Goal: Task Accomplishment & Management: Use online tool/utility

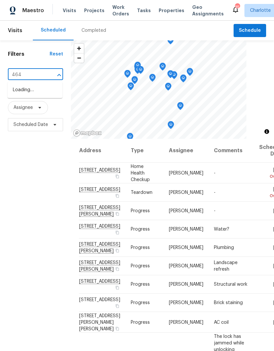
type input "4640"
click at [25, 94] on li "4640 Channing Park Way, Rock Hill, SC 29732" at bounding box center [35, 90] width 55 height 11
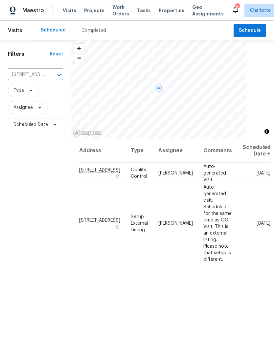
click at [0, 0] on icon at bounding box center [0, 0] width 0 height 0
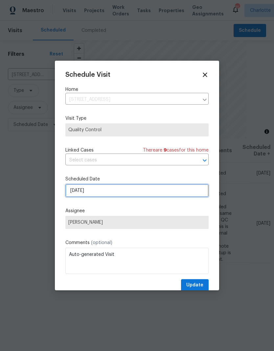
click at [163, 195] on input "[DATE]" at bounding box center [136, 190] width 143 height 13
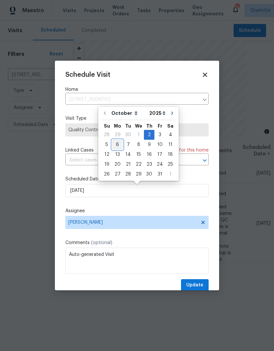
click at [117, 143] on div "6" at bounding box center [117, 144] width 11 height 9
type input "[DATE]"
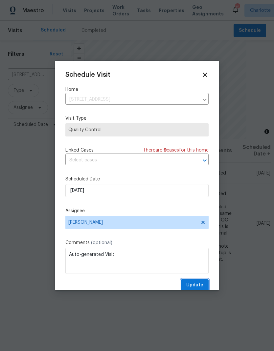
click at [196, 288] on span "Update" at bounding box center [194, 285] width 17 height 8
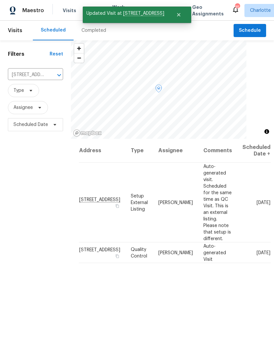
click at [0, 0] on icon at bounding box center [0, 0] width 0 height 0
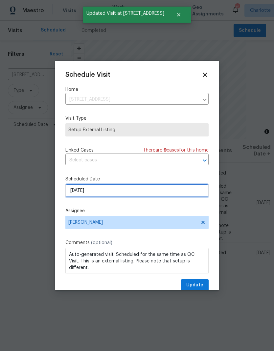
click at [126, 192] on input "[DATE]" at bounding box center [136, 190] width 143 height 13
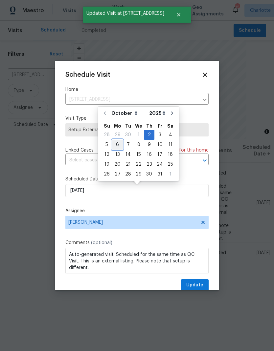
click at [116, 146] on div "6" at bounding box center [117, 144] width 11 height 9
type input "10/6/2025"
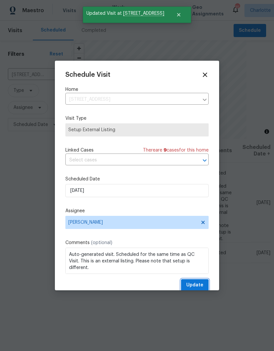
click at [200, 286] on span "Update" at bounding box center [194, 285] width 17 height 8
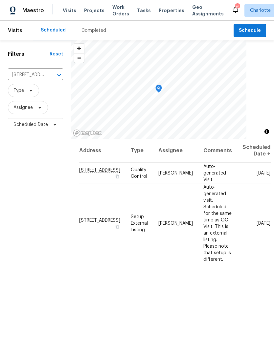
click at [48, 76] on icon "Clear" at bounding box center [50, 75] width 7 height 7
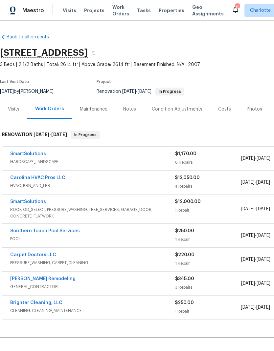
click at [49, 178] on link "Carolina HVAC Pros LLC" at bounding box center [37, 178] width 55 height 5
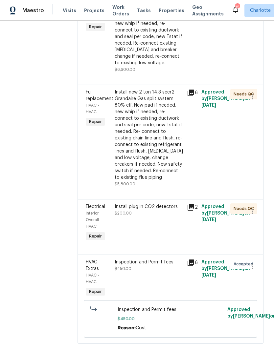
scroll to position [140, 0]
click at [102, 209] on span "Electrical" at bounding box center [95, 207] width 19 height 5
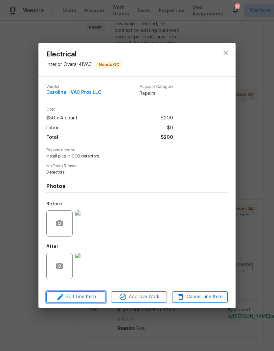
click at [82, 298] on span "Edit Line Item" at bounding box center [75, 297] width 55 height 8
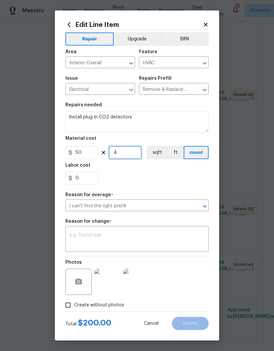
click at [133, 152] on input "4" at bounding box center [125, 152] width 33 height 13
type input "2"
click at [189, 171] on div "Labor cost" at bounding box center [136, 167] width 143 height 9
click at [160, 236] on textarea at bounding box center [136, 240] width 135 height 14
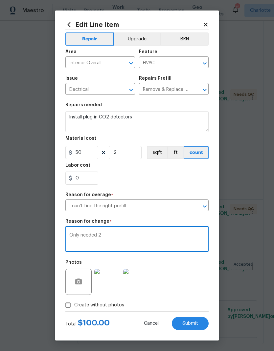
type textarea "Only needed 2"
click at [186, 189] on section "Repairs needed Install plug in CO2 detectors Material cost 50 2 sqft ft count L…" at bounding box center [136, 144] width 143 height 90
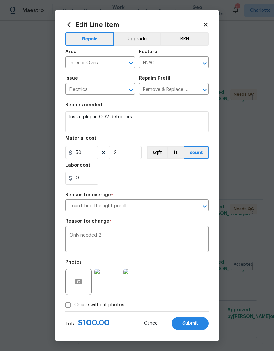
click at [195, 325] on span "Submit" at bounding box center [190, 323] width 16 height 5
type input "4"
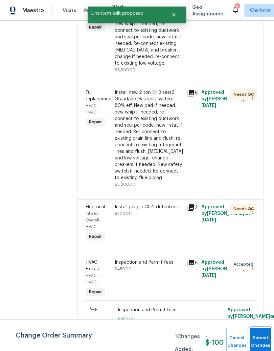
click at [260, 338] on button "Submit Changes" at bounding box center [260, 342] width 21 height 28
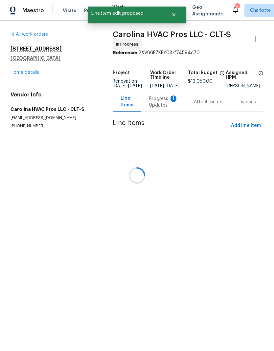
scroll to position [0, 0]
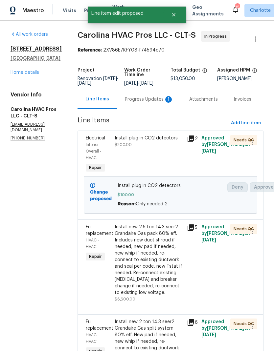
click at [158, 108] on div "Progress Updates 1" at bounding box center [149, 99] width 64 height 19
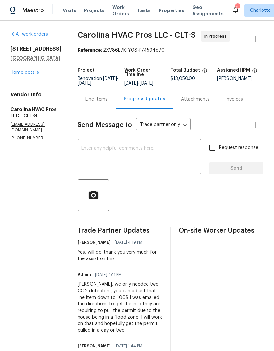
click at [27, 75] on link "Home details" at bounding box center [25, 72] width 29 height 5
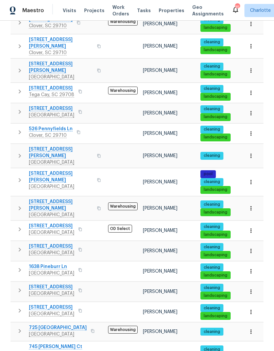
scroll to position [244, 0]
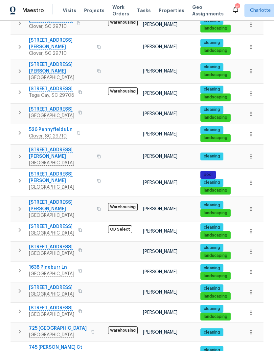
click at [54, 305] on span "711 Forest Rd" at bounding box center [51, 308] width 45 height 7
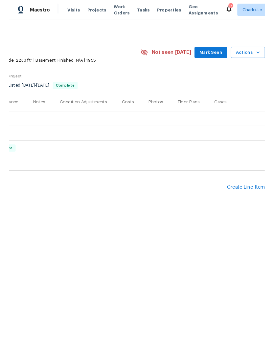
scroll to position [0, 97]
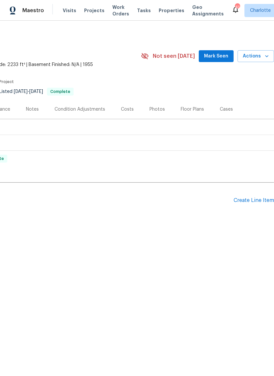
click at [250, 201] on div "Create Line Item" at bounding box center [253, 200] width 40 height 6
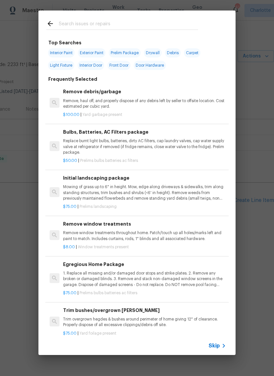
click at [119, 22] on input "text" at bounding box center [128, 25] width 139 height 10
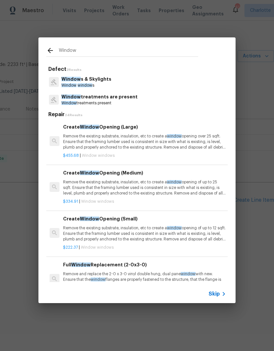
type input "Window"
click at [122, 82] on div "Window s & Skylights Window window s" at bounding box center [136, 82] width 181 height 18
click at [94, 81] on p "Window s & Skylights" at bounding box center [86, 79] width 50 height 7
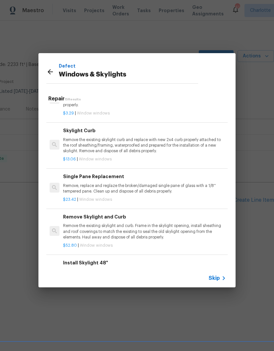
scroll to position [384, 0]
click at [195, 186] on p "Remove, replace and reglaze the broken/damaged single pane of glass with a 1/8'…" at bounding box center [144, 187] width 163 height 11
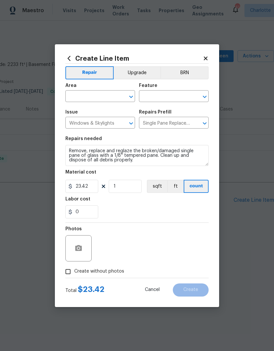
click at [95, 99] on input "text" at bounding box center [90, 97] width 51 height 10
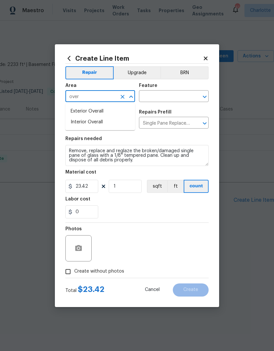
click at [115, 127] on li "Interior Overall" at bounding box center [100, 122] width 70 height 11
type input "Interior Overall"
click at [176, 98] on input "text" at bounding box center [164, 97] width 51 height 10
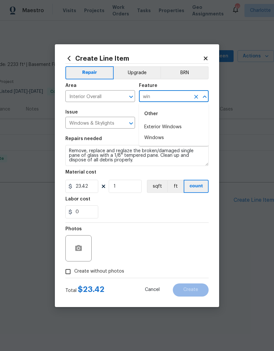
click at [183, 128] on li "Exterior Windows" at bounding box center [174, 127] width 70 height 11
type input "Exterior Windows"
click at [106, 96] on input "Interior Overall" at bounding box center [90, 97] width 51 height 10
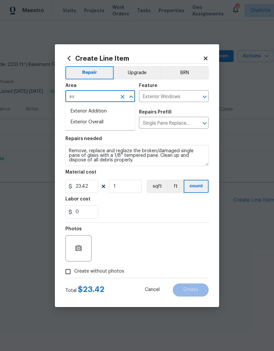
click at [108, 119] on li "Exterior Overall" at bounding box center [100, 122] width 70 height 11
type input "Exterior Overall"
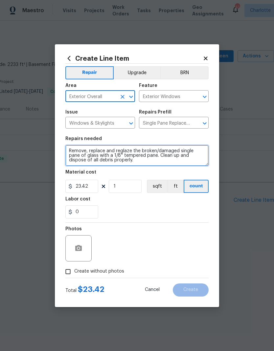
click at [69, 150] on textarea "Remove, replace and reglaze the broken/damaged single pane of glass with a 1/8'…" at bounding box center [136, 155] width 143 height 21
click at [95, 146] on textarea "Remove, replace and reglaze the broken/damaged single pane of glass with a 1/8'…" at bounding box center [136, 155] width 143 height 21
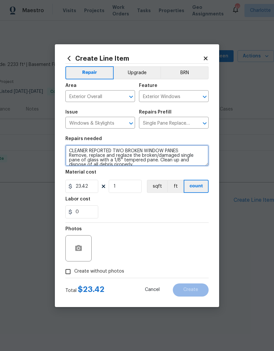
type textarea "CLEANER REPORTED TWO BROKEN WINDOW PANES Remove, replace and reglaze the broken…"
click at [177, 122] on input "Single Pane Replacement $23.42" at bounding box center [164, 123] width 51 height 10
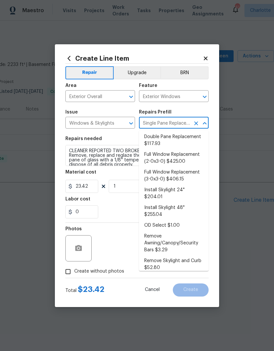
scroll to position [57, 0]
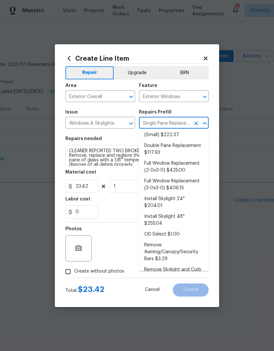
click at [189, 149] on li "Double Pane Replacement $117.93" at bounding box center [174, 149] width 70 height 18
type input "Double Pane Replacement $117.93"
type textarea "Remove, replace and reglaze the broken/damaged thermal double pane of glass wit…"
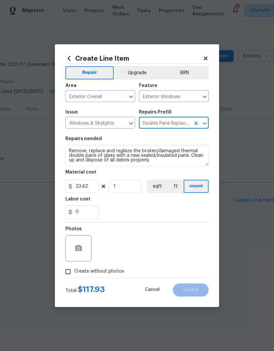
type input "117.93"
click at [71, 150] on textarea "Remove, replace and reglaze the broken/damaged thermal double pane of glass wit…" at bounding box center [136, 155] width 143 height 21
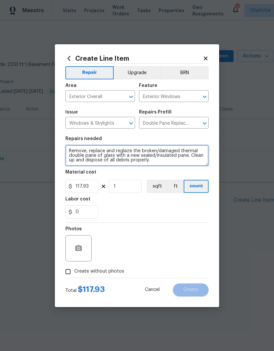
click at [89, 147] on textarea "Remove, replace and reglaze the broken/damaged thermal double pane of glass wit…" at bounding box center [136, 155] width 143 height 21
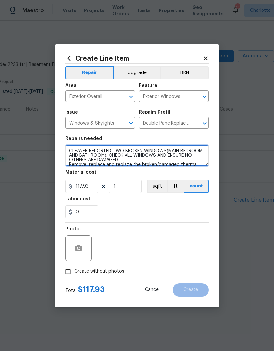
click at [140, 150] on textarea "CLEANER REPORTED TWO BROKEN WINDOWS(MAIN BEDROOM AND BATHROOM). CHECK ALL WINDO…" at bounding box center [136, 155] width 143 height 21
click at [139, 150] on textarea "CLEANER REPORTED TWO BROKEN WINDOWS(MAIN BEDROOM AND BATHROOM). CHECK ALL WINDO…" at bounding box center [136, 155] width 143 height 21
type textarea "CLEANER REPORTED TWO DAMAGED WINDOWS(MAIN BEDROOM AND BATHROOM). CHECK ALL WIND…"
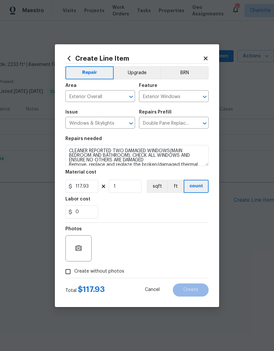
click at [178, 206] on div "0" at bounding box center [136, 211] width 143 height 13
click at [84, 187] on input "117.93" at bounding box center [81, 186] width 33 height 13
click at [84, 186] on input "117.93" at bounding box center [81, 186] width 33 height 13
click at [83, 189] on input "117.93" at bounding box center [81, 186] width 33 height 13
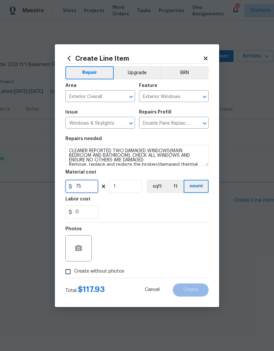
type input "75"
click at [165, 208] on div "0" at bounding box center [136, 211] width 143 height 13
click at [69, 272] on input "Create without photos" at bounding box center [68, 271] width 12 height 12
checkbox input "true"
click at [176, 248] on textarea at bounding box center [153, 248] width 112 height 26
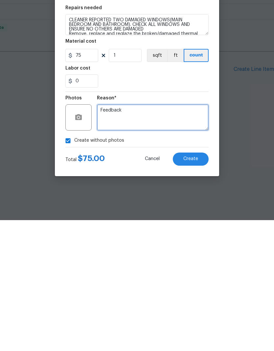
type textarea "Feedback"
click at [194, 284] on button "Create" at bounding box center [191, 290] width 36 height 13
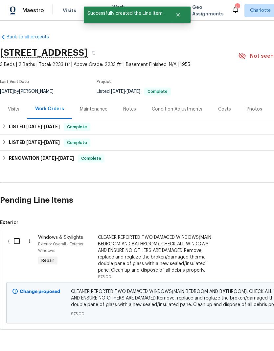
scroll to position [0, 0]
click at [16, 239] on input "checkbox" at bounding box center [19, 241] width 19 height 14
checkbox input "true"
click at [239, 334] on span "Create Work Order" at bounding box center [236, 335] width 44 height 8
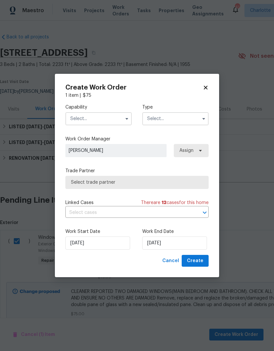
click at [113, 116] on input "text" at bounding box center [98, 118] width 66 height 13
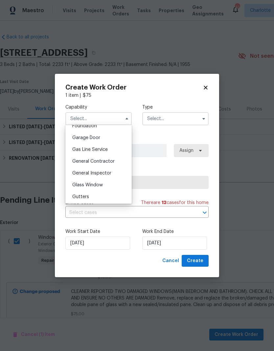
scroll to position [287, 0]
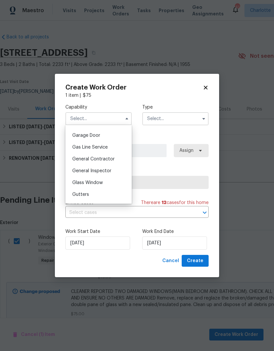
click at [107, 182] on div "Glass Window" at bounding box center [98, 183] width 63 height 12
type input "Glass Window"
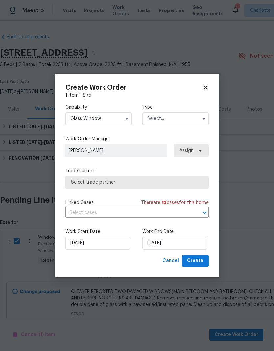
click at [186, 120] on input "text" at bounding box center [175, 118] width 66 height 13
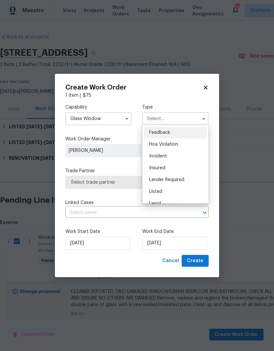
click at [175, 191] on div "Listed" at bounding box center [175, 192] width 63 height 12
type input "Listed"
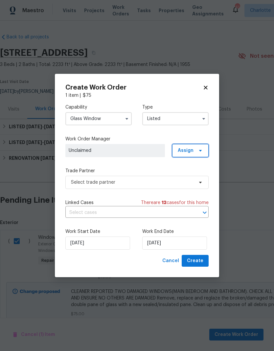
click at [200, 149] on icon at bounding box center [200, 150] width 5 height 5
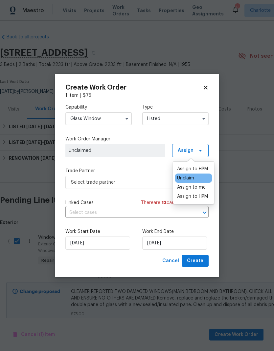
click at [200, 168] on div "Assign to HPM" at bounding box center [192, 169] width 31 height 7
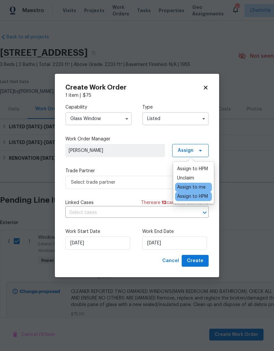
click at [145, 167] on div "Capability Glass Window Type Listed Work Order Manager Billy Towle Assign Trade…" at bounding box center [136, 177] width 143 height 156
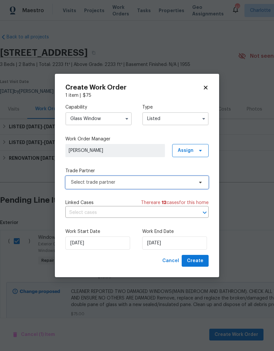
click at [142, 184] on span "Select trade partner" at bounding box center [132, 182] width 122 height 7
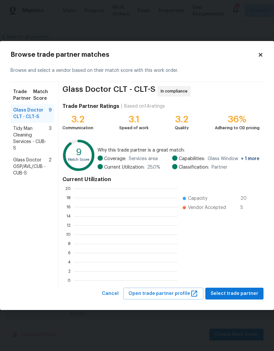
scroll to position [92, 103]
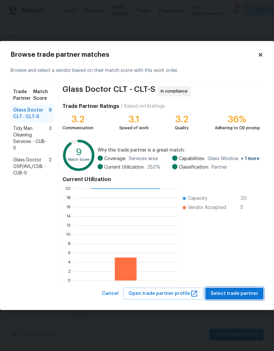
click at [243, 299] on button "Select trade partner" at bounding box center [234, 294] width 58 height 12
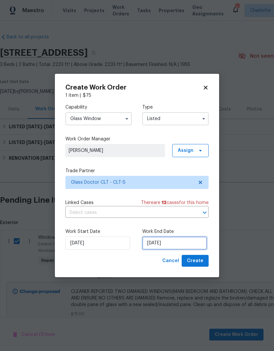
click at [188, 245] on input "[DATE]" at bounding box center [174, 243] width 65 height 13
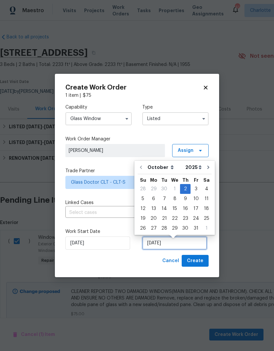
scroll to position [3, 0]
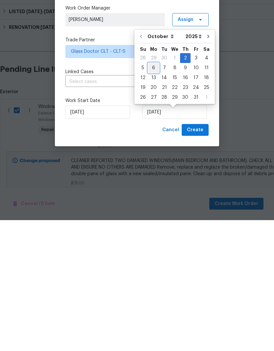
click at [153, 194] on div "6" at bounding box center [153, 198] width 11 height 9
type input "10/6/2025"
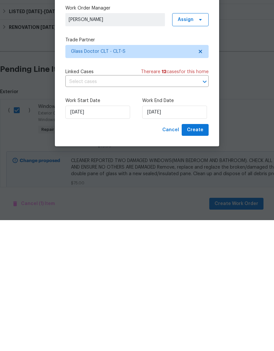
scroll to position [26, 0]
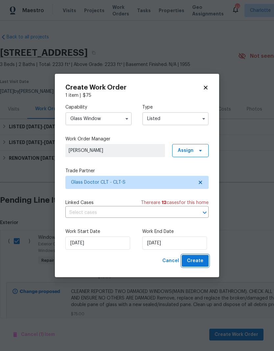
click at [202, 264] on span "Create" at bounding box center [195, 261] width 16 height 8
checkbox input "false"
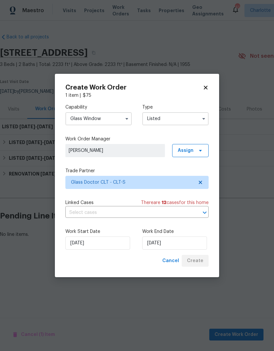
scroll to position [0, 0]
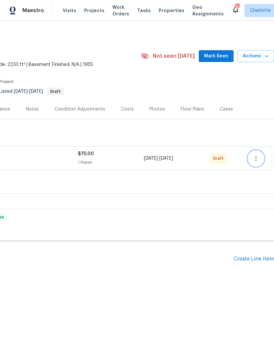
click at [254, 157] on icon "button" at bounding box center [256, 159] width 8 height 8
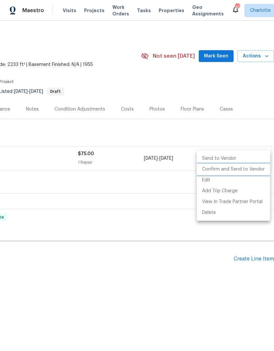
click at [245, 171] on li "Confirm and Send to Vendor" at bounding box center [233, 169] width 73 height 11
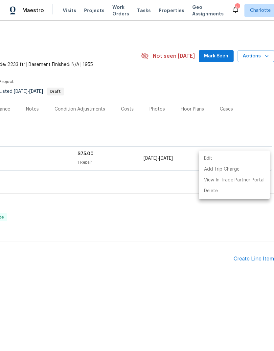
click at [179, 283] on div at bounding box center [137, 175] width 274 height 351
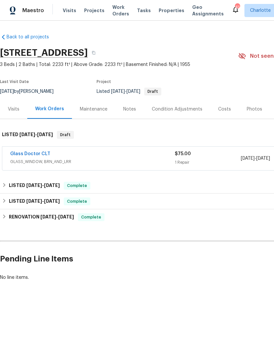
scroll to position [0, 0]
click at [45, 153] on link "Glass Doctor CLT" at bounding box center [30, 154] width 40 height 5
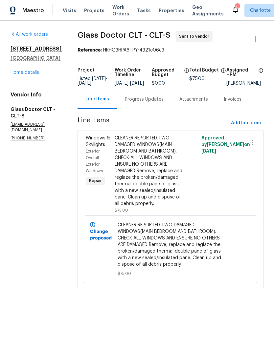
click at [126, 103] on div "Progress Updates" at bounding box center [144, 99] width 39 height 7
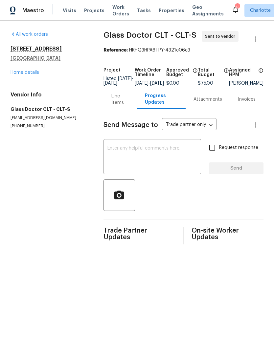
click at [141, 159] on textarea at bounding box center [152, 157] width 90 height 23
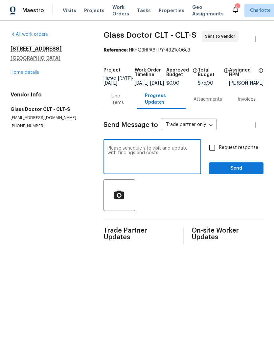
type textarea "Please schedule site visit and update with findings and costs."
click at [214, 149] on input "Request response" at bounding box center [212, 148] width 14 height 14
checkbox input "true"
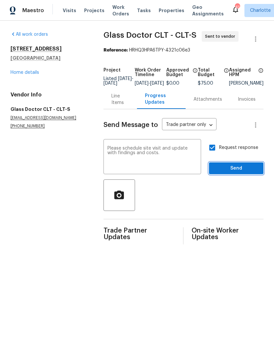
click at [240, 173] on span "Send" at bounding box center [236, 168] width 44 height 8
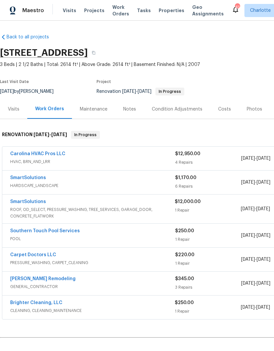
click at [22, 149] on div "Carolina HVAC Pros LLC HVAC, BRN_AND_LRR $12,950.00 4 Repairs 9/26/2025 - 10/3/…" at bounding box center [185, 159] width 366 height 24
click at [22, 153] on link "Carolina HVAC Pros LLC" at bounding box center [37, 154] width 55 height 5
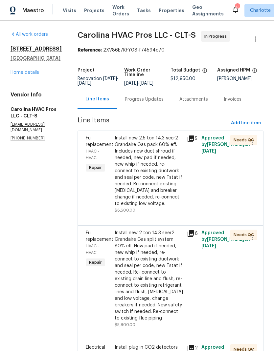
click at [189, 142] on icon at bounding box center [190, 139] width 7 height 7
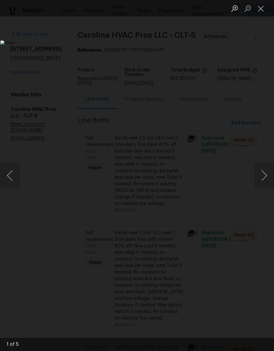
click at [263, 179] on button "Next image" at bounding box center [264, 175] width 20 height 26
click at [264, 174] on button "Next image" at bounding box center [264, 175] width 20 height 26
click at [265, 176] on button "Next image" at bounding box center [264, 175] width 20 height 26
click at [265, 174] on button "Next image" at bounding box center [264, 175] width 20 height 26
click at [265, 175] on button "Next image" at bounding box center [264, 175] width 20 height 26
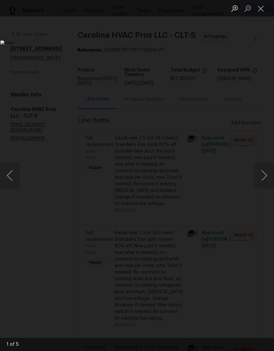
click at [259, 12] on button "Close lightbox" at bounding box center [260, 8] width 13 height 11
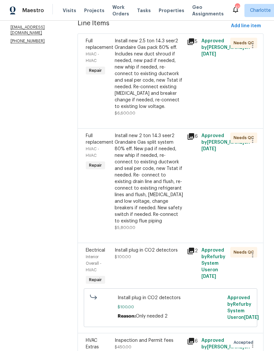
scroll to position [97, 0]
click at [193, 139] on icon at bounding box center [190, 136] width 7 height 7
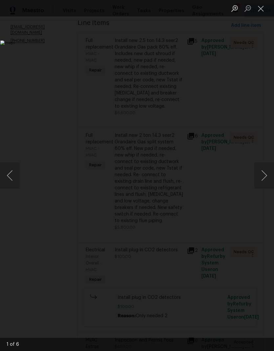
click at [265, 176] on button "Next image" at bounding box center [264, 175] width 20 height 26
click at [262, 175] on button "Next image" at bounding box center [264, 175] width 20 height 26
click at [260, 179] on button "Next image" at bounding box center [264, 175] width 20 height 26
click at [261, 177] on button "Next image" at bounding box center [264, 175] width 20 height 26
click at [262, 175] on button "Next image" at bounding box center [264, 175] width 20 height 26
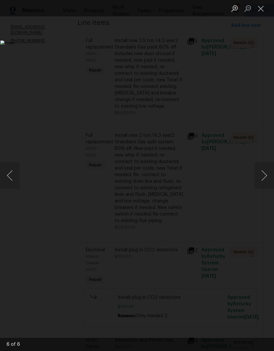
click at [259, 9] on button "Close lightbox" at bounding box center [260, 8] width 13 height 11
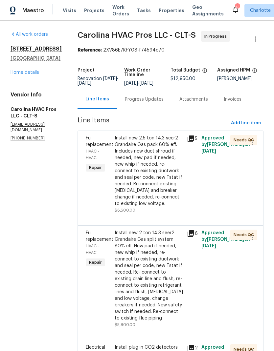
scroll to position [0, 0]
click at [22, 75] on link "Home details" at bounding box center [25, 72] width 29 height 5
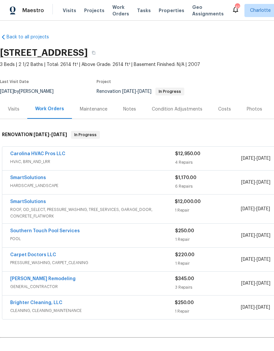
click at [44, 179] on link "SmartSolutions" at bounding box center [28, 178] width 36 height 5
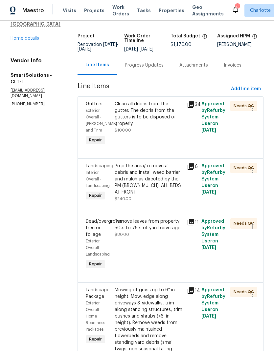
scroll to position [34, 0]
click at [192, 169] on icon at bounding box center [191, 166] width 8 height 8
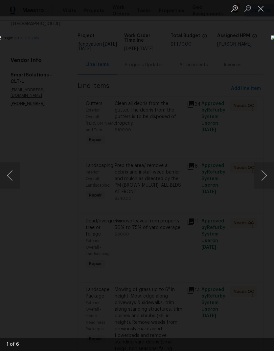
click at [265, 176] on button "Next image" at bounding box center [264, 175] width 20 height 26
click at [262, 176] on button "Next image" at bounding box center [264, 175] width 20 height 26
click at [262, 180] on button "Next image" at bounding box center [264, 175] width 20 height 26
click at [264, 172] on button "Next image" at bounding box center [264, 175] width 20 height 26
click at [262, 177] on button "Next image" at bounding box center [264, 175] width 20 height 26
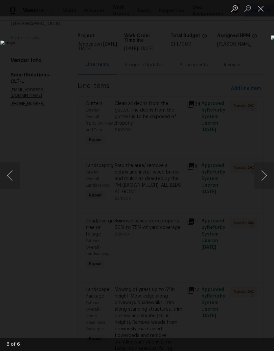
click at [266, 174] on button "Next image" at bounding box center [264, 175] width 20 height 26
click at [262, 8] on button "Close lightbox" at bounding box center [260, 8] width 13 height 11
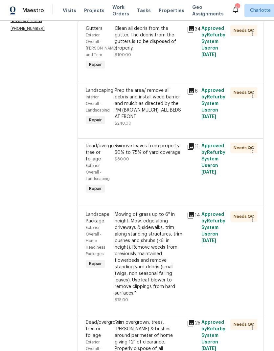
scroll to position [111, 0]
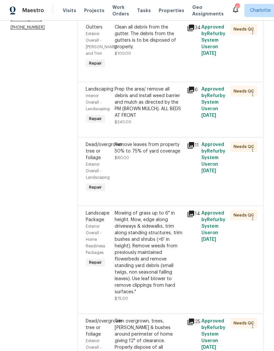
click at [194, 149] on icon at bounding box center [191, 145] width 8 height 8
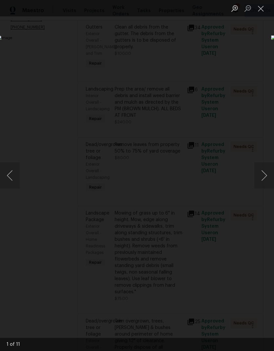
click at [263, 177] on button "Next image" at bounding box center [264, 175] width 20 height 26
click at [266, 174] on button "Next image" at bounding box center [264, 175] width 20 height 26
click at [263, 176] on button "Next image" at bounding box center [264, 175] width 20 height 26
click at [265, 175] on button "Next image" at bounding box center [264, 175] width 20 height 26
click at [266, 173] on button "Next image" at bounding box center [264, 175] width 20 height 26
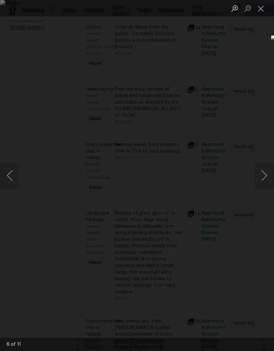
click at [265, 172] on button "Next image" at bounding box center [264, 175] width 20 height 26
click at [259, 7] on button "Close lightbox" at bounding box center [260, 8] width 13 height 11
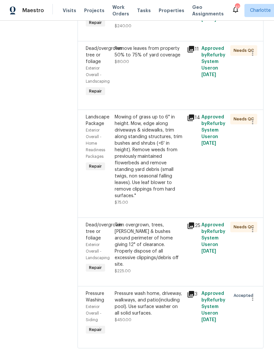
scroll to position [207, 0]
click at [191, 229] on icon at bounding box center [190, 226] width 7 height 7
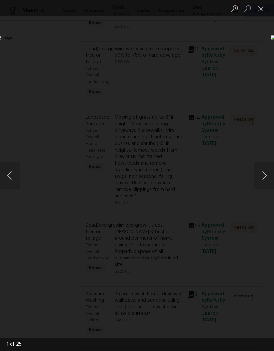
click at [270, 179] on button "Next image" at bounding box center [264, 175] width 20 height 26
click at [265, 175] on button "Next image" at bounding box center [264, 175] width 20 height 26
click at [265, 174] on button "Next image" at bounding box center [264, 175] width 20 height 26
click at [265, 175] on button "Next image" at bounding box center [264, 175] width 20 height 26
click at [267, 172] on button "Next image" at bounding box center [264, 175] width 20 height 26
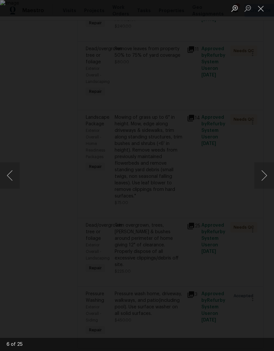
click at [266, 170] on button "Next image" at bounding box center [264, 175] width 20 height 26
click at [266, 168] on button "Next image" at bounding box center [264, 175] width 20 height 26
click at [266, 169] on button "Next image" at bounding box center [264, 175] width 20 height 26
click at [265, 170] on button "Next image" at bounding box center [264, 175] width 20 height 26
click at [265, 165] on button "Next image" at bounding box center [264, 175] width 20 height 26
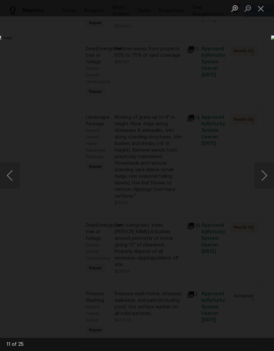
click at [263, 175] on button "Next image" at bounding box center [264, 175] width 20 height 26
click at [264, 175] on button "Next image" at bounding box center [264, 175] width 20 height 26
click at [264, 177] on button "Next image" at bounding box center [264, 175] width 20 height 26
click at [262, 4] on button "Close lightbox" at bounding box center [260, 8] width 13 height 11
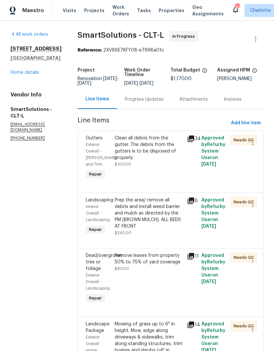
scroll to position [0, 0]
click at [19, 75] on link "Home details" at bounding box center [25, 72] width 29 height 5
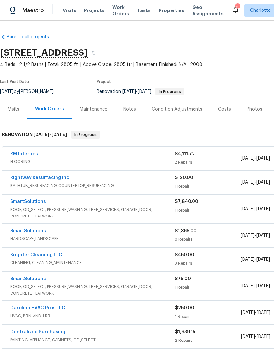
click at [217, 113] on div "Costs" at bounding box center [224, 108] width 29 height 19
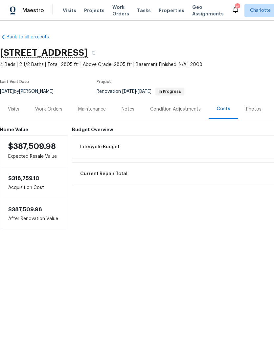
click at [45, 108] on div "Work Orders" at bounding box center [48, 109] width 27 height 7
